Goal: Task Accomplishment & Management: Use online tool/utility

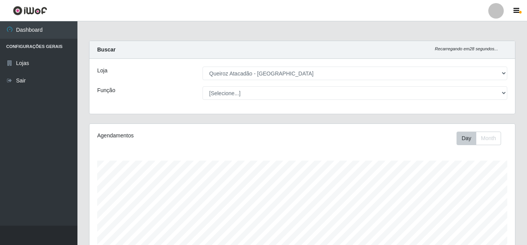
select select "225"
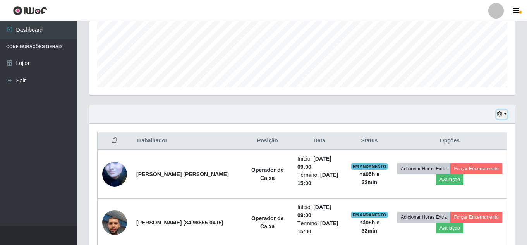
scroll to position [161, 426]
click at [502, 113] on icon "button" at bounding box center [499, 114] width 5 height 5
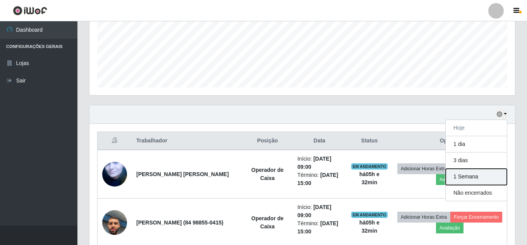
click at [474, 177] on button "1 Semana" at bounding box center [476, 177] width 61 height 16
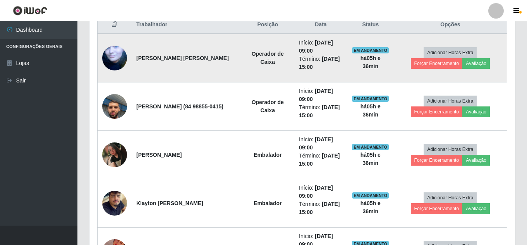
scroll to position [228, 0]
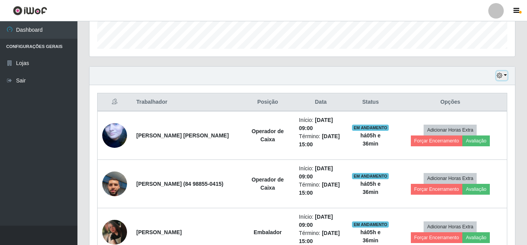
click at [498, 76] on icon "button" at bounding box center [499, 75] width 5 height 5
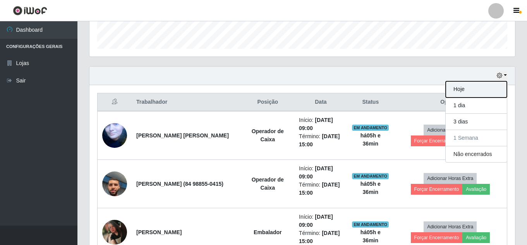
click at [473, 91] on button "Hoje" at bounding box center [476, 89] width 61 height 16
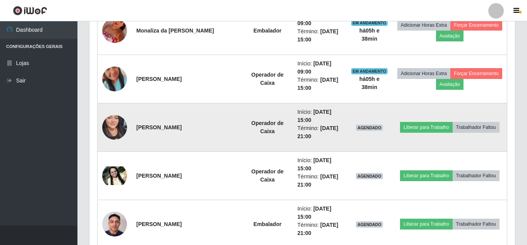
scroll to position [538, 0]
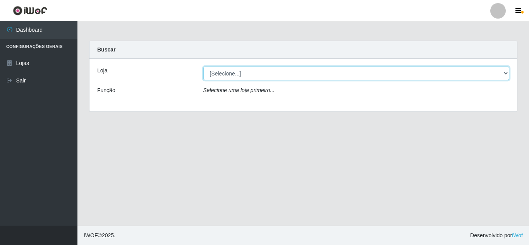
click at [255, 70] on select "[Selecione...] Queiroz Atacadão - [GEOGRAPHIC_DATA]" at bounding box center [356, 74] width 306 height 14
select select "225"
click at [203, 67] on select "[Selecione...] Queiroz Atacadão - [GEOGRAPHIC_DATA]" at bounding box center [356, 74] width 306 height 14
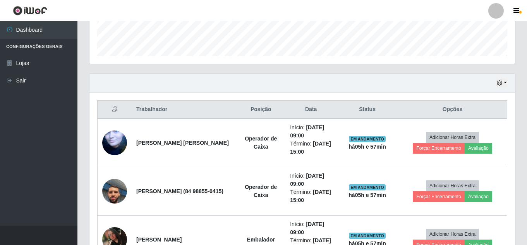
scroll to position [232, 0]
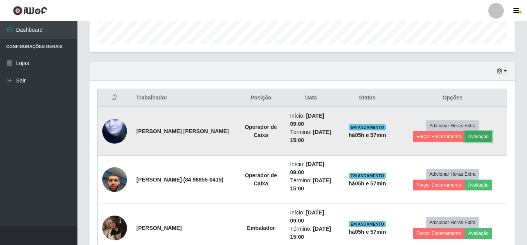
click at [476, 136] on button "Avaliação" at bounding box center [478, 136] width 27 height 11
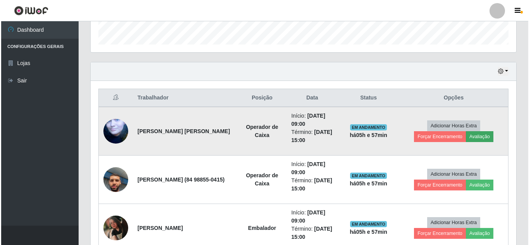
scroll to position [161, 422]
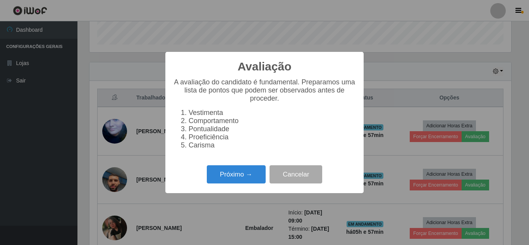
click at [231, 186] on div "Próximo → Cancelar" at bounding box center [264, 174] width 183 height 22
click at [239, 180] on button "Próximo →" at bounding box center [236, 174] width 59 height 18
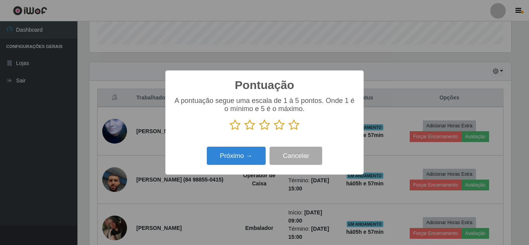
click at [293, 131] on icon at bounding box center [294, 125] width 11 height 12
click at [289, 131] on input "radio" at bounding box center [289, 131] width 0 height 0
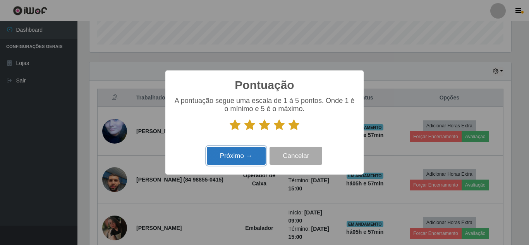
click at [241, 162] on button "Próximo →" at bounding box center [236, 156] width 59 height 18
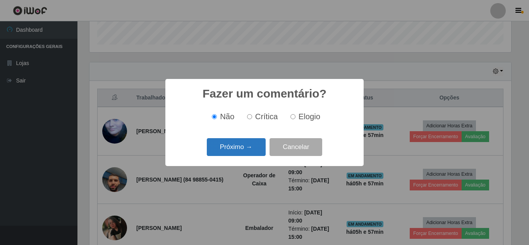
click at [246, 149] on button "Próximo →" at bounding box center [236, 147] width 59 height 18
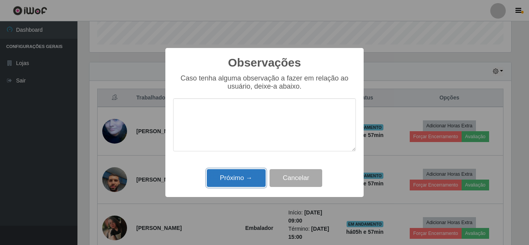
click at [234, 177] on button "Próximo →" at bounding box center [236, 178] width 59 height 18
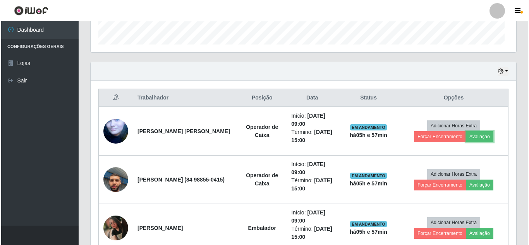
scroll to position [161, 426]
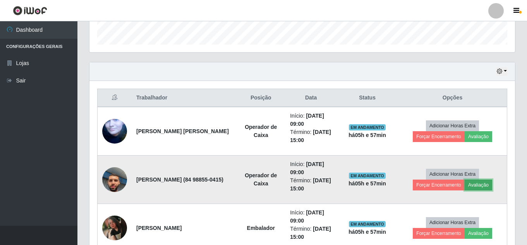
click at [481, 184] on button "Avaliação" at bounding box center [478, 185] width 27 height 11
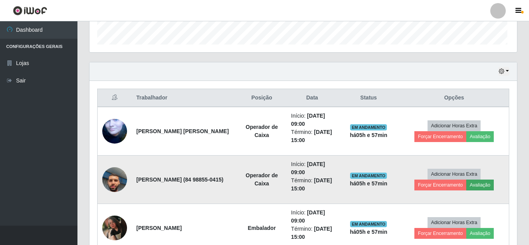
scroll to position [161, 422]
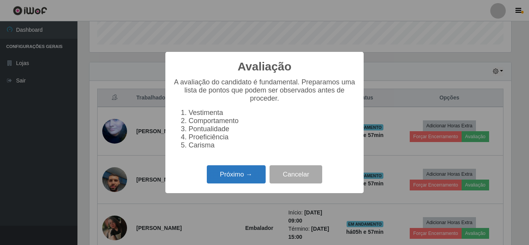
click at [241, 184] on button "Próximo →" at bounding box center [236, 174] width 59 height 18
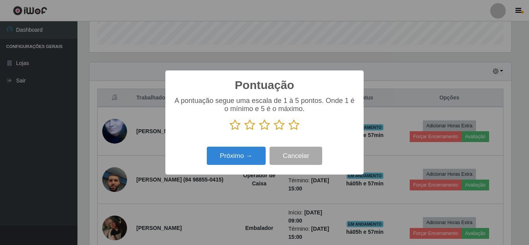
click at [298, 127] on icon at bounding box center [294, 125] width 11 height 12
click at [289, 131] on input "radio" at bounding box center [289, 131] width 0 height 0
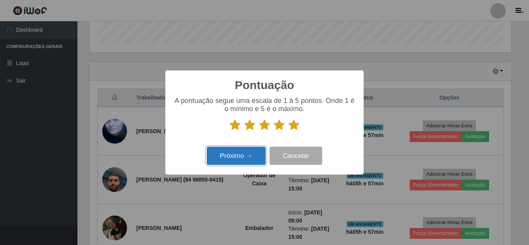
click at [222, 158] on button "Próximo →" at bounding box center [236, 156] width 59 height 18
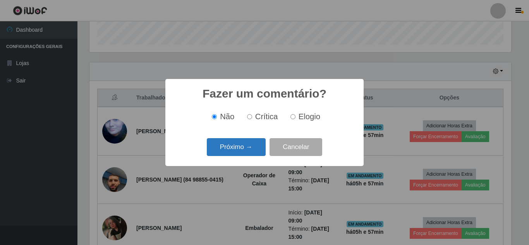
click at [246, 153] on button "Próximo →" at bounding box center [236, 147] width 59 height 18
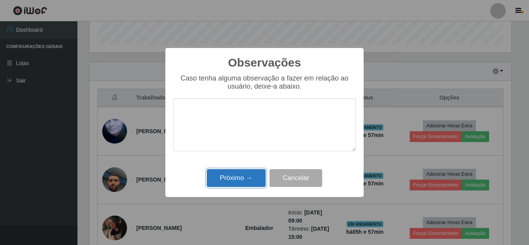
click at [234, 184] on button "Próximo →" at bounding box center [236, 178] width 59 height 18
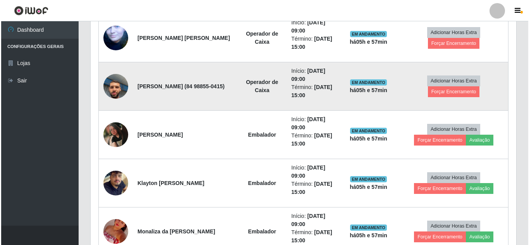
scroll to position [310, 0]
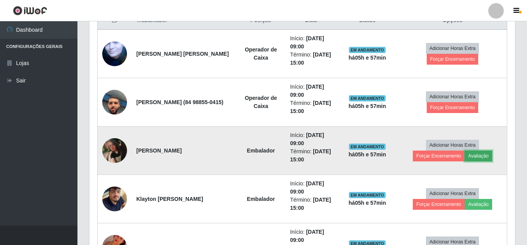
click at [479, 156] on button "Avaliação" at bounding box center [478, 156] width 27 height 11
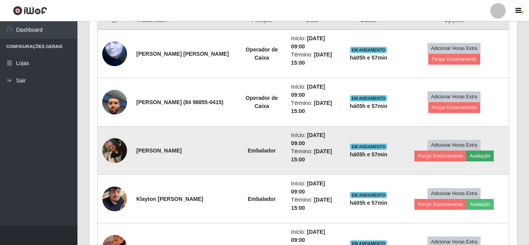
scroll to position [161, 422]
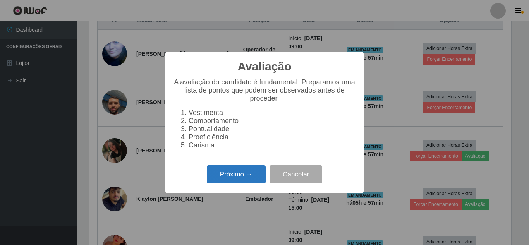
click at [236, 176] on button "Próximo →" at bounding box center [236, 174] width 59 height 18
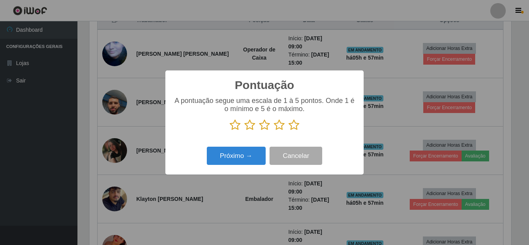
scroll to position [387152, 386891]
click at [295, 127] on icon at bounding box center [294, 125] width 11 height 12
click at [289, 131] on input "radio" at bounding box center [289, 131] width 0 height 0
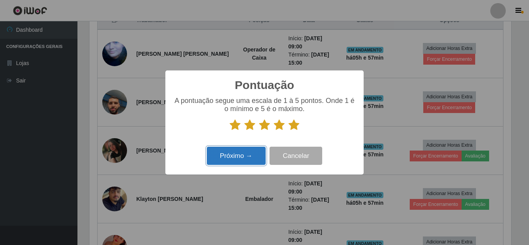
click at [245, 153] on button "Próximo →" at bounding box center [236, 156] width 59 height 18
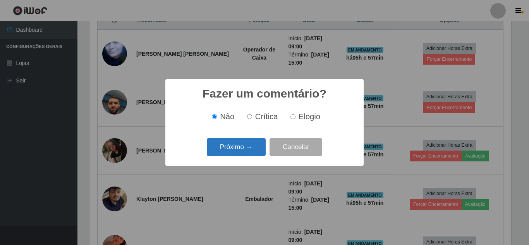
click at [254, 150] on button "Próximo →" at bounding box center [236, 147] width 59 height 18
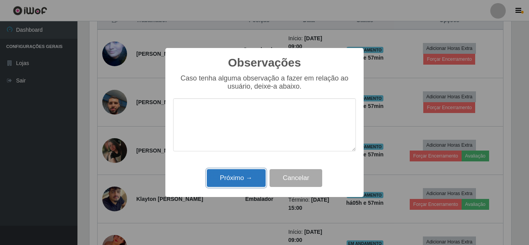
click at [246, 176] on button "Próximo →" at bounding box center [236, 178] width 59 height 18
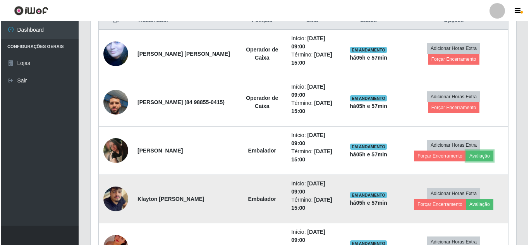
scroll to position [161, 426]
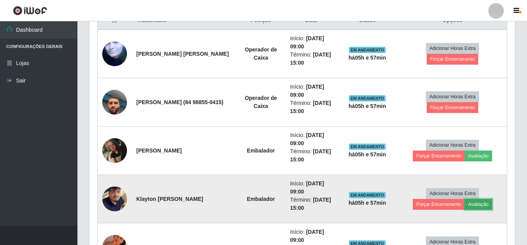
click at [481, 207] on button "Avaliação" at bounding box center [478, 204] width 27 height 11
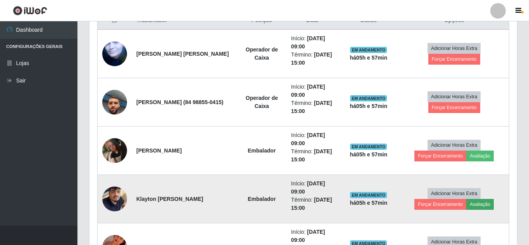
scroll to position [161, 422]
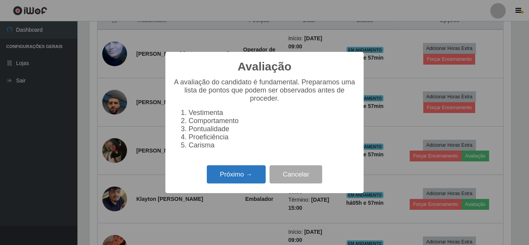
click at [237, 180] on button "Próximo →" at bounding box center [236, 174] width 59 height 18
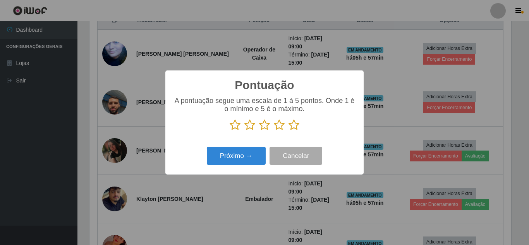
click at [296, 126] on icon at bounding box center [294, 125] width 11 height 12
click at [289, 131] on input "radio" at bounding box center [289, 131] width 0 height 0
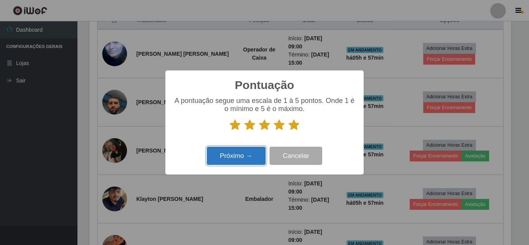
click at [251, 158] on button "Próximo →" at bounding box center [236, 156] width 59 height 18
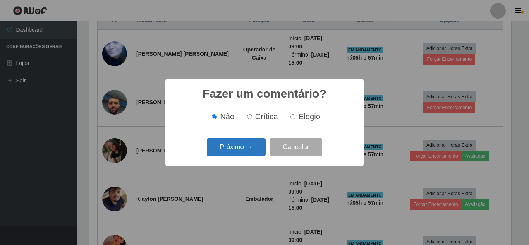
click at [253, 148] on button "Próximo →" at bounding box center [236, 147] width 59 height 18
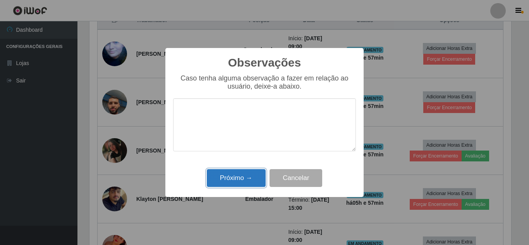
click at [236, 184] on button "Próximo →" at bounding box center [236, 178] width 59 height 18
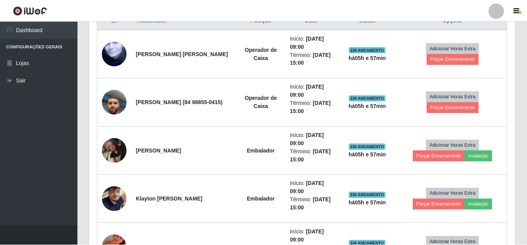
scroll to position [0, 0]
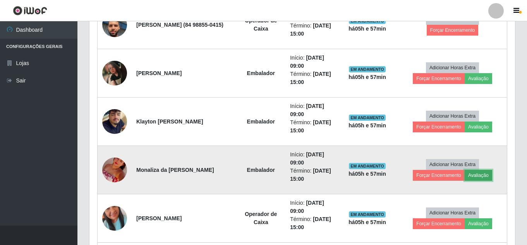
click at [485, 175] on button "Avaliação" at bounding box center [478, 175] width 27 height 11
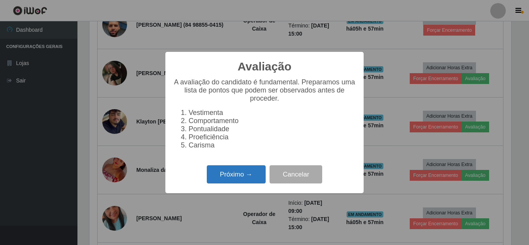
click at [234, 179] on button "Próximo →" at bounding box center [236, 174] width 59 height 18
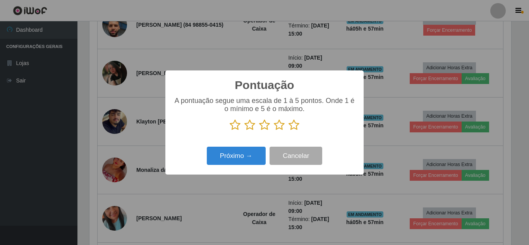
click at [295, 126] on icon at bounding box center [294, 125] width 11 height 12
click at [289, 131] on input "radio" at bounding box center [289, 131] width 0 height 0
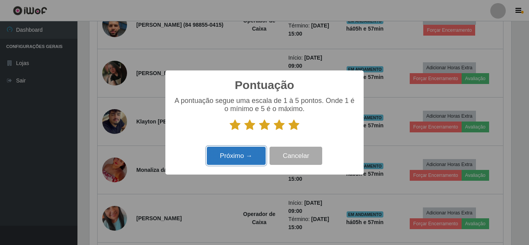
click at [243, 152] on button "Próximo →" at bounding box center [236, 156] width 59 height 18
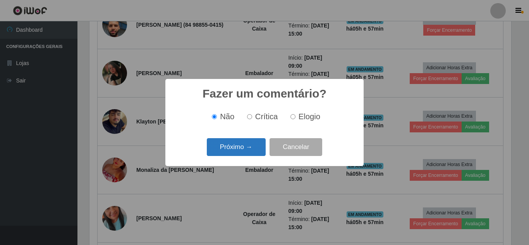
click at [253, 151] on button "Próximo →" at bounding box center [236, 147] width 59 height 18
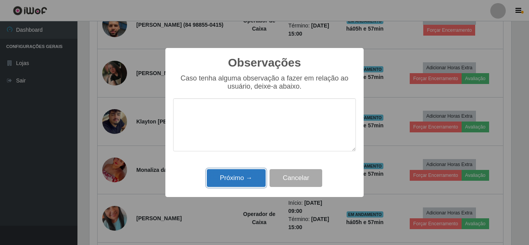
click at [241, 182] on button "Próximo →" at bounding box center [236, 178] width 59 height 18
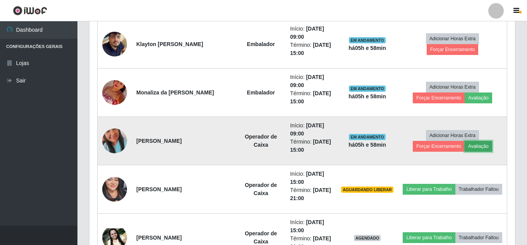
click at [483, 148] on button "Avaliação" at bounding box center [478, 146] width 27 height 11
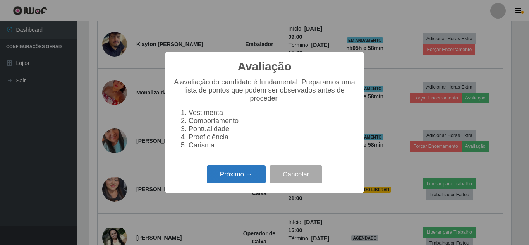
click at [229, 183] on button "Próximo →" at bounding box center [236, 174] width 59 height 18
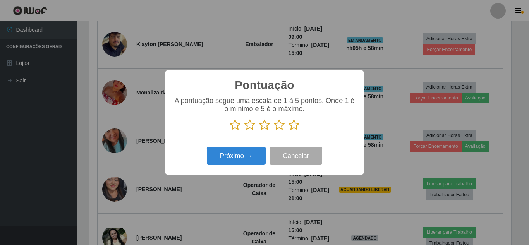
click at [294, 127] on icon at bounding box center [294, 125] width 11 height 12
click at [289, 131] on input "radio" at bounding box center [289, 131] width 0 height 0
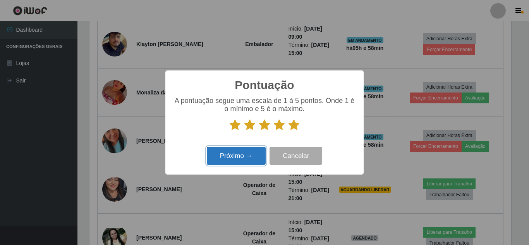
click at [246, 153] on button "Próximo →" at bounding box center [236, 156] width 59 height 18
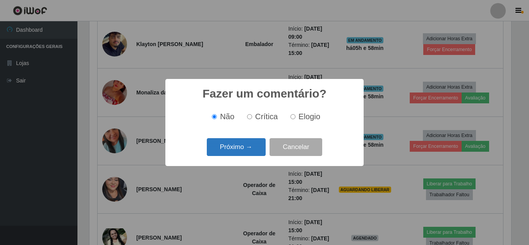
click at [247, 153] on button "Próximo →" at bounding box center [236, 147] width 59 height 18
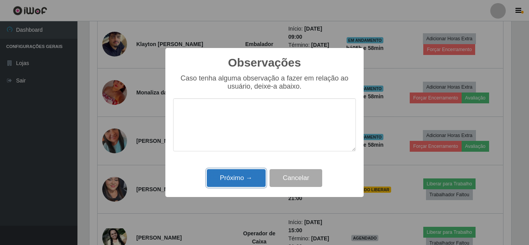
click at [243, 177] on button "Próximo →" at bounding box center [236, 178] width 59 height 18
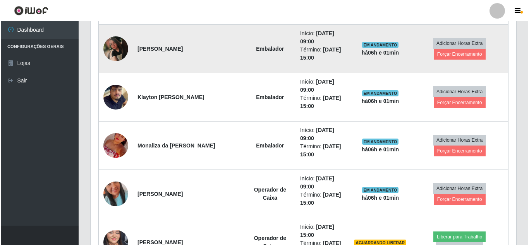
scroll to position [387, 0]
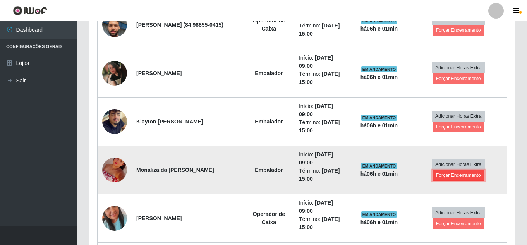
click at [466, 175] on button "Forçar Encerramento" at bounding box center [459, 175] width 52 height 11
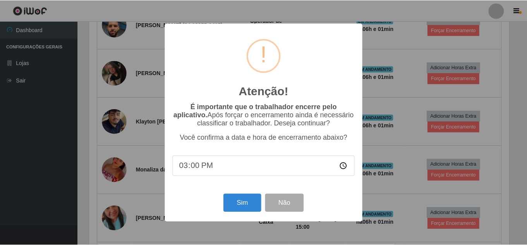
scroll to position [161, 422]
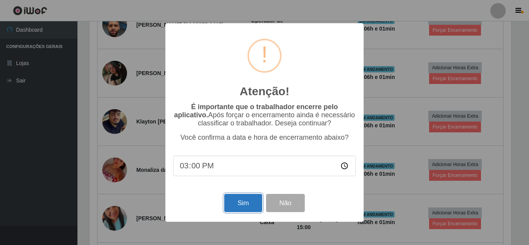
click at [239, 203] on button "Sim" at bounding box center [243, 203] width 38 height 18
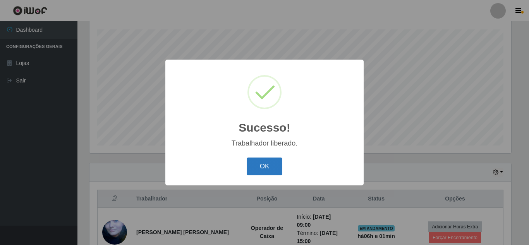
click at [260, 168] on button "OK" at bounding box center [265, 167] width 36 height 18
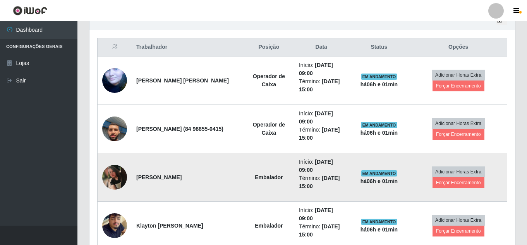
scroll to position [286, 0]
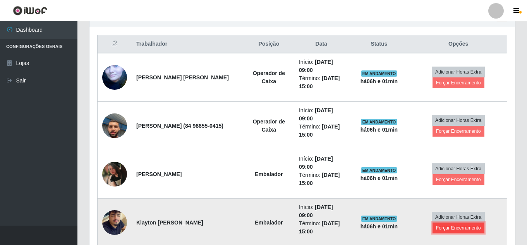
click at [455, 229] on button "Forçar Encerramento" at bounding box center [459, 228] width 52 height 11
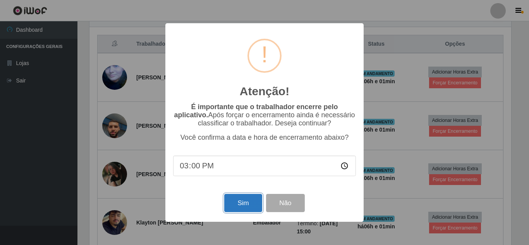
click at [239, 206] on button "Sim" at bounding box center [243, 203] width 38 height 18
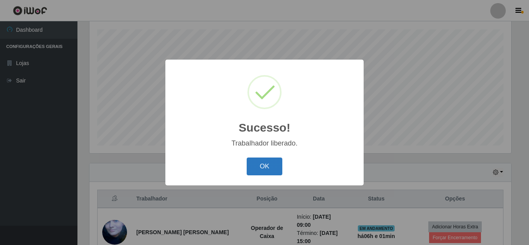
drag, startPoint x: 258, startPoint y: 166, endPoint x: 263, endPoint y: 165, distance: 4.7
click at [260, 166] on button "OK" at bounding box center [265, 167] width 36 height 18
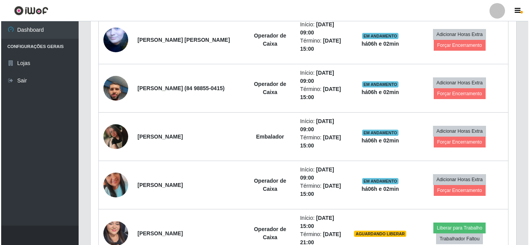
scroll to position [325, 0]
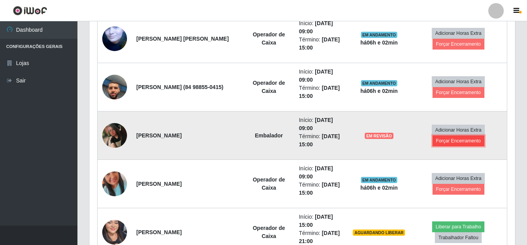
click at [458, 144] on button "Forçar Encerramento" at bounding box center [459, 141] width 52 height 11
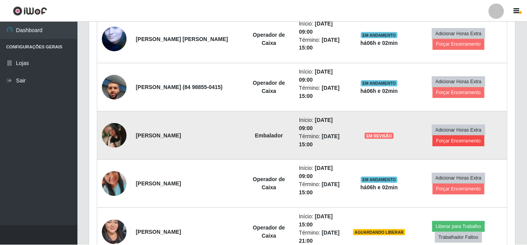
scroll to position [161, 422]
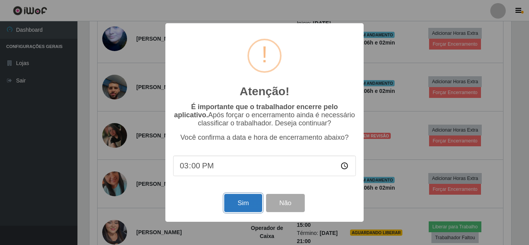
click at [249, 207] on button "Sim" at bounding box center [243, 203] width 38 height 18
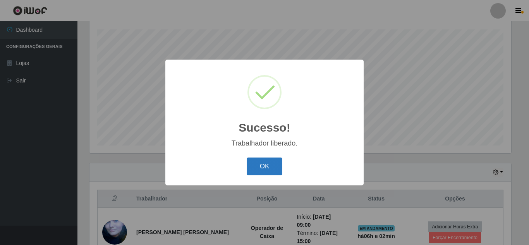
click at [269, 170] on button "OK" at bounding box center [265, 167] width 36 height 18
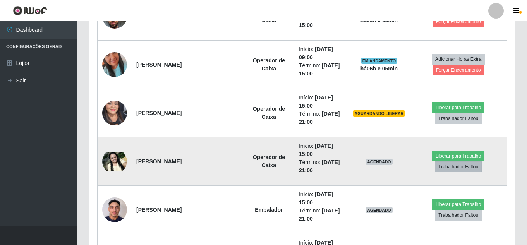
scroll to position [402, 0]
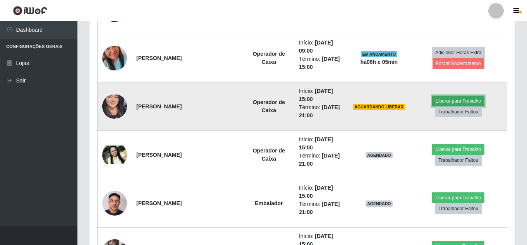
click at [445, 100] on button "Liberar para Trabalho" at bounding box center [458, 101] width 52 height 11
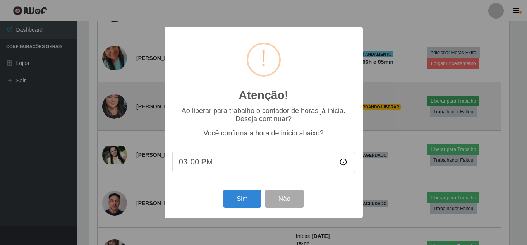
scroll to position [161, 422]
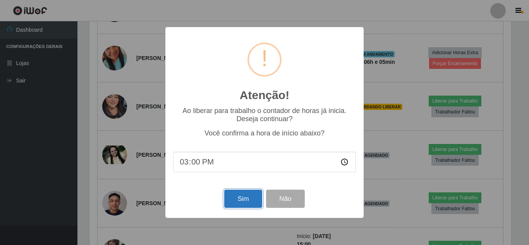
click at [237, 199] on button "Sim" at bounding box center [243, 199] width 38 height 18
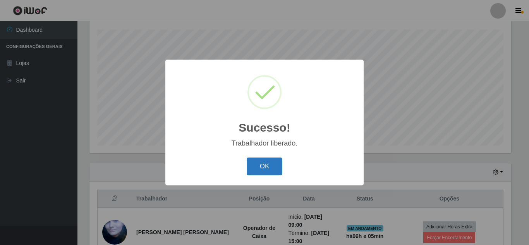
drag, startPoint x: 262, startPoint y: 168, endPoint x: 275, endPoint y: 163, distance: 13.7
click at [265, 166] on button "OK" at bounding box center [265, 167] width 36 height 18
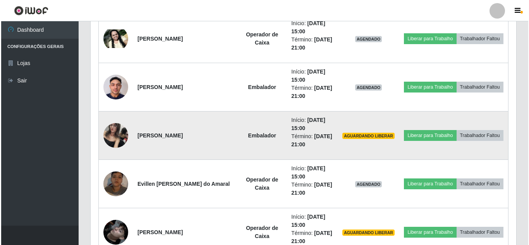
scroll to position [557, 0]
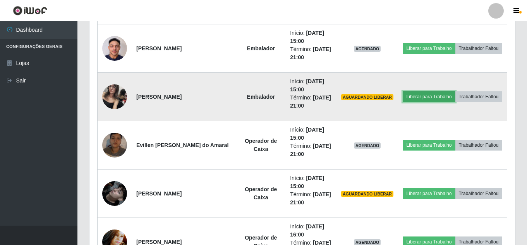
click at [455, 91] on button "Liberar para Trabalho" at bounding box center [429, 96] width 52 height 11
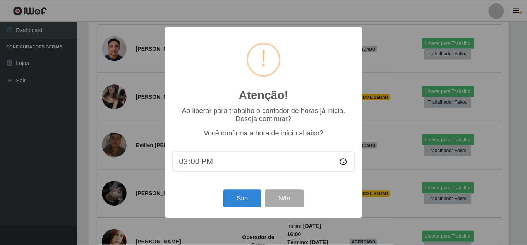
scroll to position [161, 422]
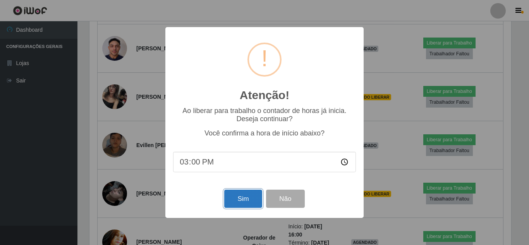
drag, startPoint x: 246, startPoint y: 204, endPoint x: 241, endPoint y: 206, distance: 5.7
click at [241, 206] on button "Sim" at bounding box center [243, 199] width 38 height 18
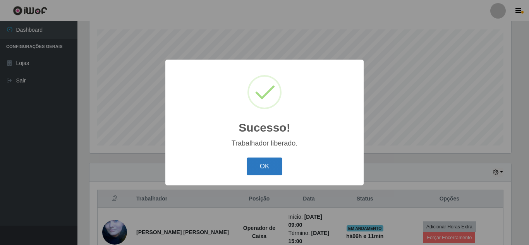
click at [277, 169] on button "OK" at bounding box center [265, 167] width 36 height 18
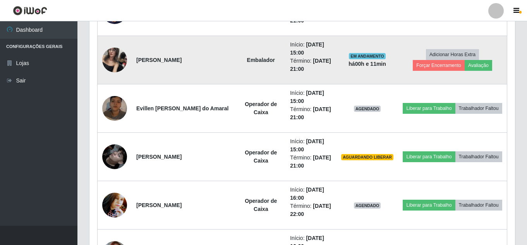
scroll to position [596, 0]
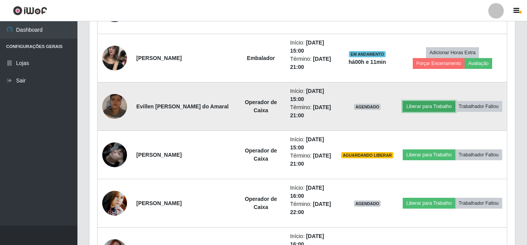
click at [438, 101] on button "Liberar para Trabalho" at bounding box center [429, 106] width 52 height 11
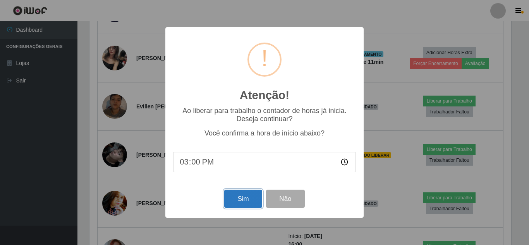
click at [241, 197] on button "Sim" at bounding box center [243, 199] width 38 height 18
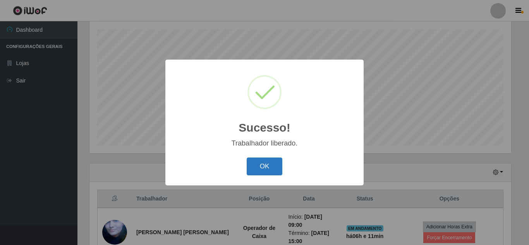
click at [270, 165] on button "OK" at bounding box center [265, 167] width 36 height 18
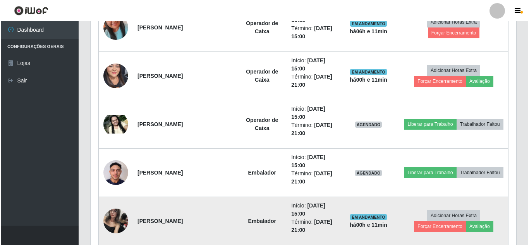
scroll to position [509, 0]
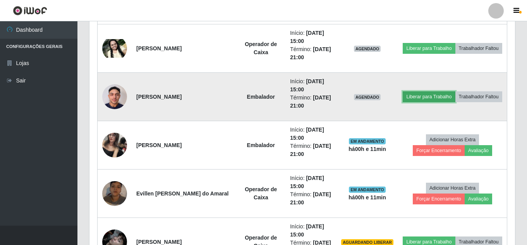
click at [443, 91] on button "Liberar para Trabalho" at bounding box center [429, 96] width 52 height 11
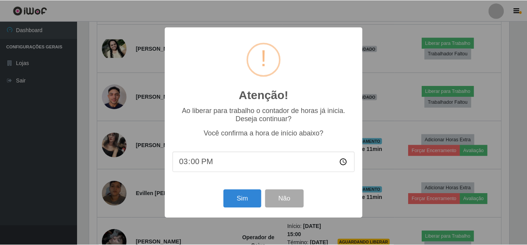
scroll to position [161, 422]
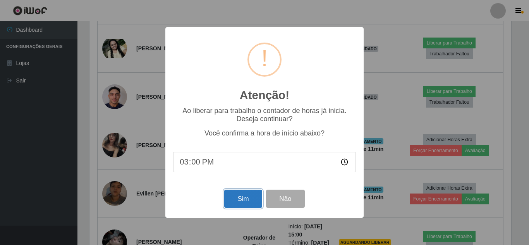
click at [237, 199] on button "Sim" at bounding box center [243, 199] width 38 height 18
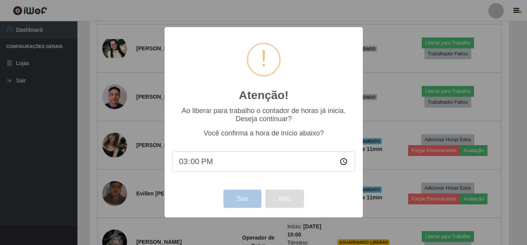
scroll to position [161, 426]
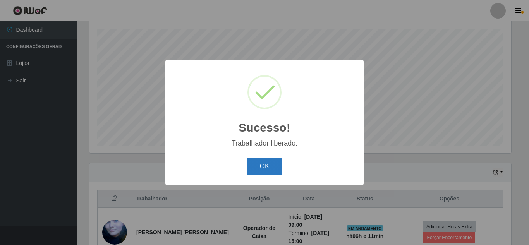
click at [254, 169] on button "OK" at bounding box center [265, 167] width 36 height 18
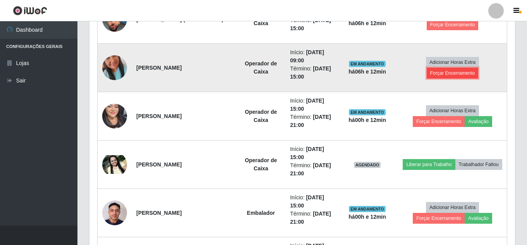
click at [439, 71] on button "Forçar Encerramento" at bounding box center [453, 73] width 52 height 11
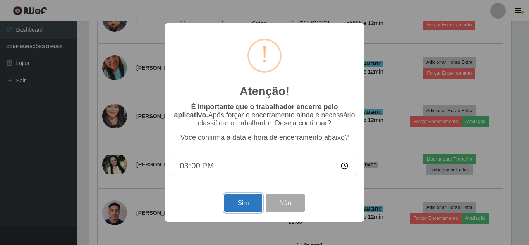
click at [253, 207] on button "Sim" at bounding box center [243, 203] width 38 height 18
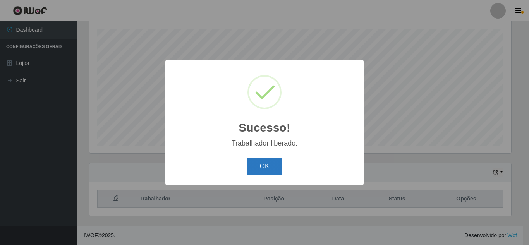
click at [264, 169] on button "OK" at bounding box center [265, 167] width 36 height 18
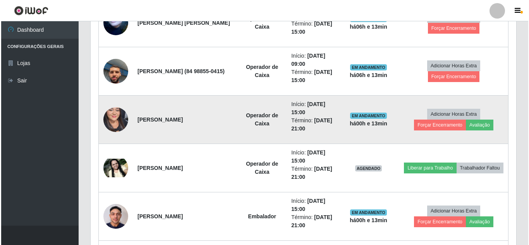
scroll to position [325, 0]
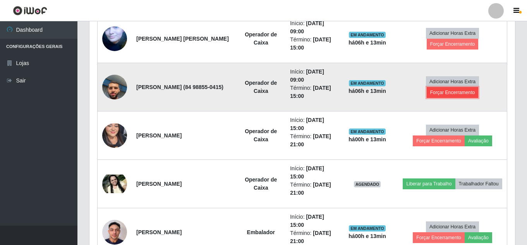
click at [466, 93] on button "Forçar Encerramento" at bounding box center [453, 92] width 52 height 11
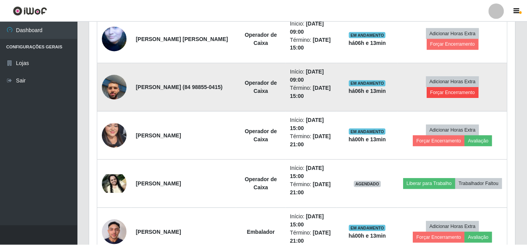
scroll to position [161, 422]
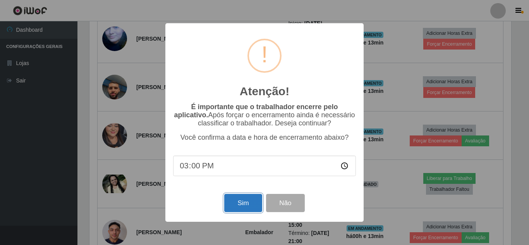
click at [230, 203] on button "Sim" at bounding box center [243, 203] width 38 height 18
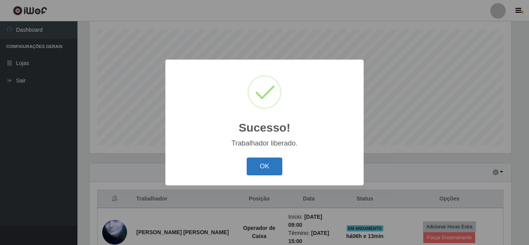
click at [258, 168] on button "OK" at bounding box center [265, 167] width 36 height 18
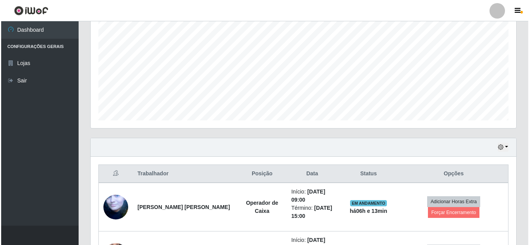
scroll to position [209, 0]
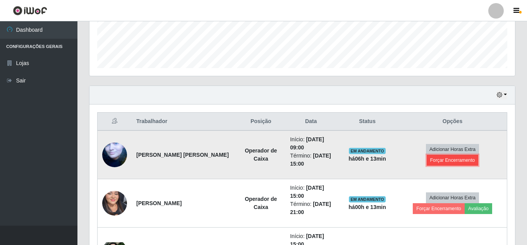
click at [455, 160] on button "Forçar Encerramento" at bounding box center [453, 160] width 52 height 11
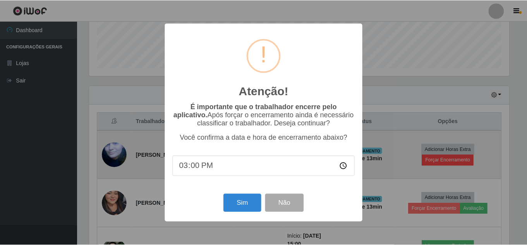
scroll to position [161, 422]
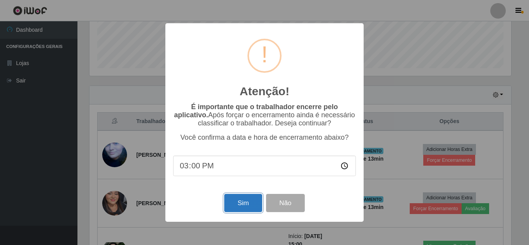
click at [245, 209] on button "Sim" at bounding box center [243, 203] width 38 height 18
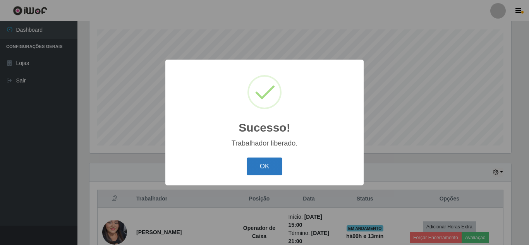
click at [273, 166] on button "OK" at bounding box center [265, 167] width 36 height 18
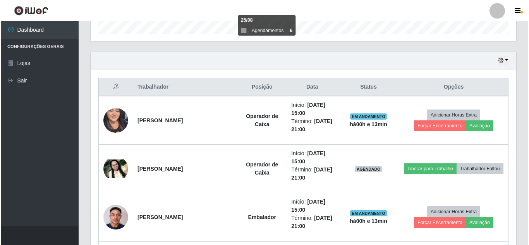
scroll to position [247, 0]
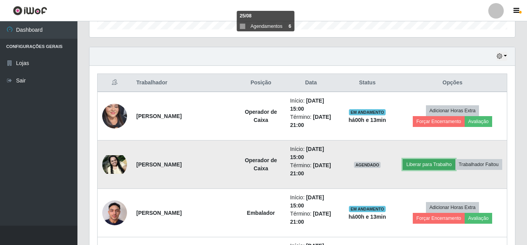
click at [442, 159] on button "Liberar para Trabalho" at bounding box center [429, 164] width 52 height 11
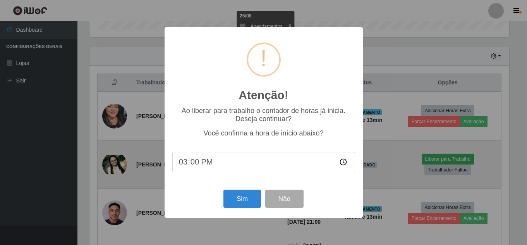
scroll to position [161, 422]
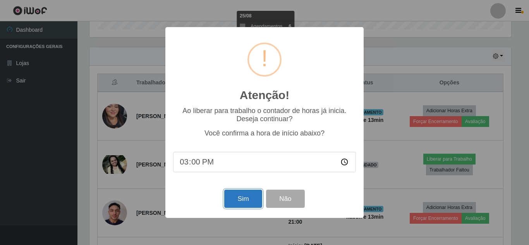
click at [245, 205] on button "Sim" at bounding box center [243, 199] width 38 height 18
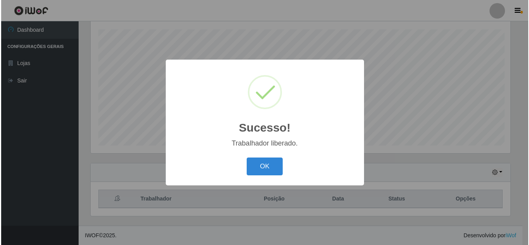
scroll to position [387152, 386891]
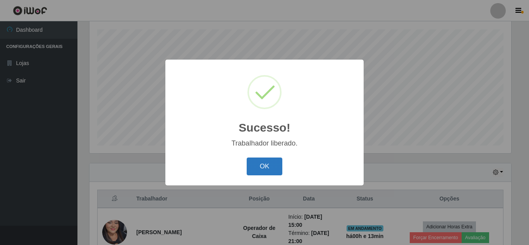
click at [267, 167] on button "OK" at bounding box center [265, 167] width 36 height 18
